Goal: Task Accomplishment & Management: Complete application form

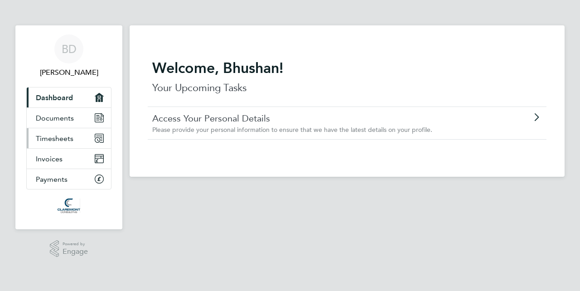
click at [53, 143] on link "Timesheets" at bounding box center [69, 138] width 84 height 20
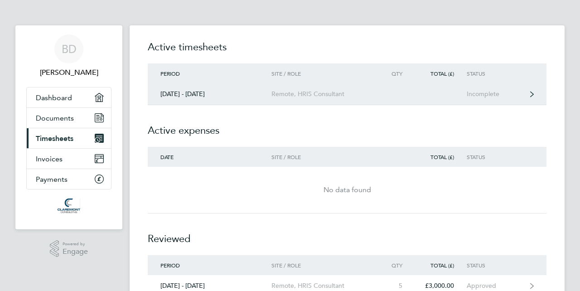
click at [190, 89] on link "[DATE] - [DATE] Remote, HRIS Consultant Incomplete" at bounding box center [347, 94] width 399 height 22
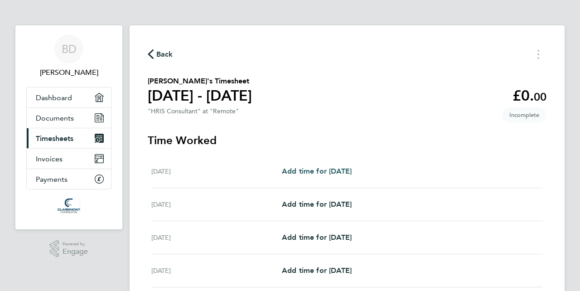
click at [328, 167] on link "Add time for [DATE]" at bounding box center [317, 171] width 70 height 11
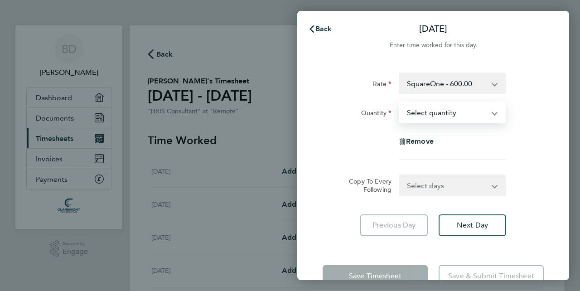
click at [400, 102] on select "Select quantity 0.5 1" at bounding box center [447, 112] width 94 height 20
select select "1"
click option "1" at bounding box center [0, 0] width 0 height 0
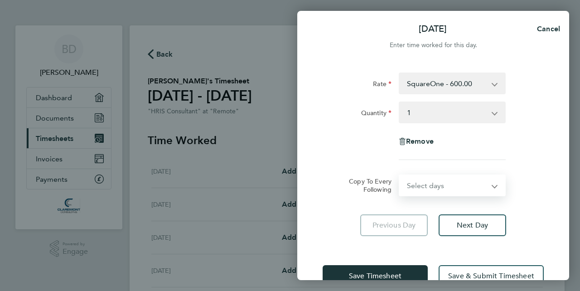
click at [400, 175] on select "Select days Day Weekday (Mon-Fri) Weekend (Sat-Sun) [DATE] [DATE] [DATE] [DATE]…" at bounding box center [447, 185] width 95 height 20
select select "WEEKDAY"
click option "Weekday (Mon-Fri)" at bounding box center [0, 0] width 0 height 0
select select "[DATE]"
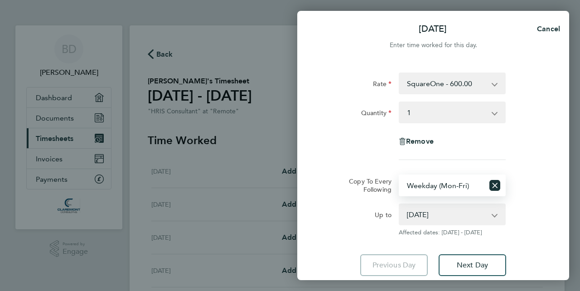
click at [549, 198] on div "Rate SquareOne - 600.00 Quantity Select quantity 0.5 1 Remove Copy To Every Fol…" at bounding box center [433, 174] width 272 height 225
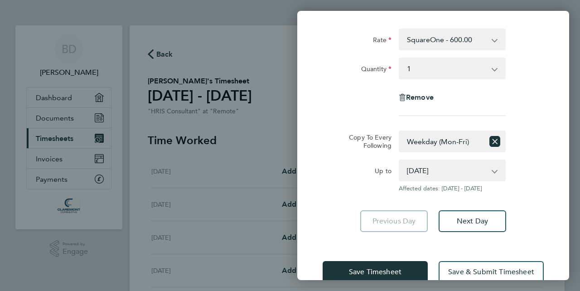
scroll to position [58, 0]
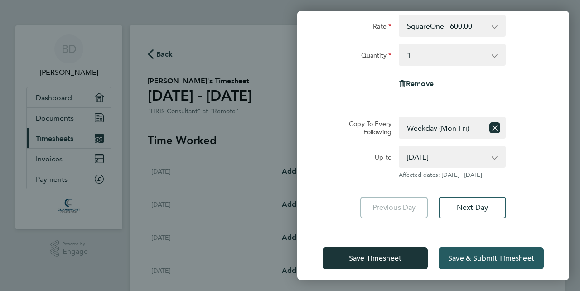
click at [524, 257] on span "Save & Submit Timesheet" at bounding box center [491, 258] width 86 height 9
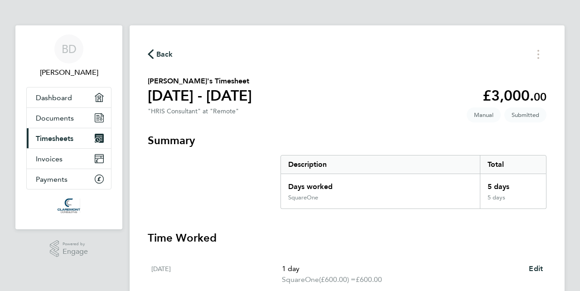
click at [166, 58] on span "Back" at bounding box center [164, 54] width 17 height 11
